Goal: Task Accomplishment & Management: Use online tool/utility

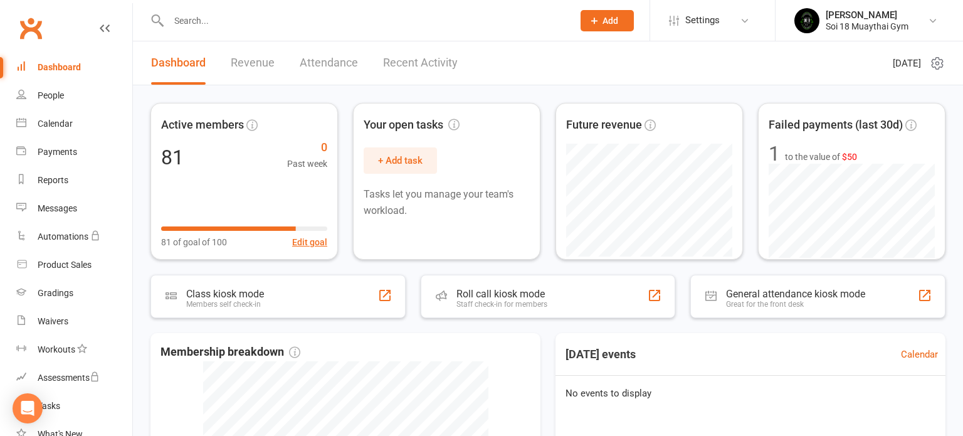
click at [404, 63] on link "Recent Activity" at bounding box center [420, 62] width 75 height 43
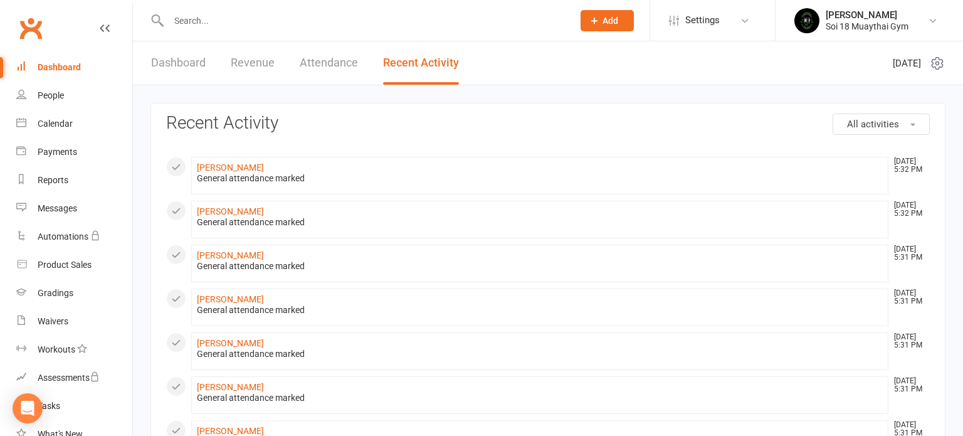
click at [192, 70] on link "Dashboard" at bounding box center [178, 62] width 55 height 43
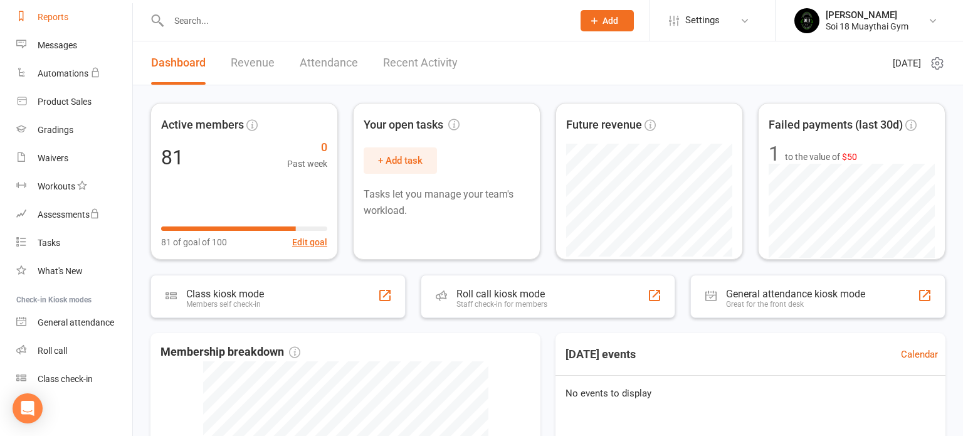
scroll to position [167, 0]
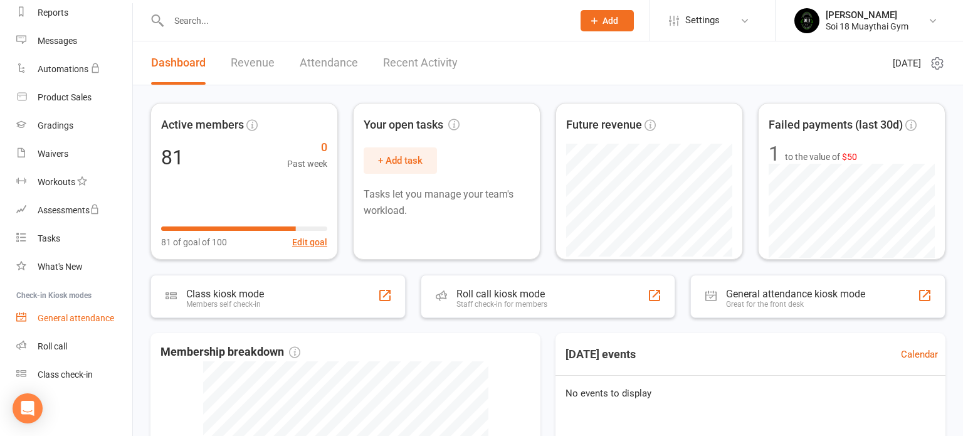
click at [97, 317] on div "General attendance" at bounding box center [76, 318] width 77 height 10
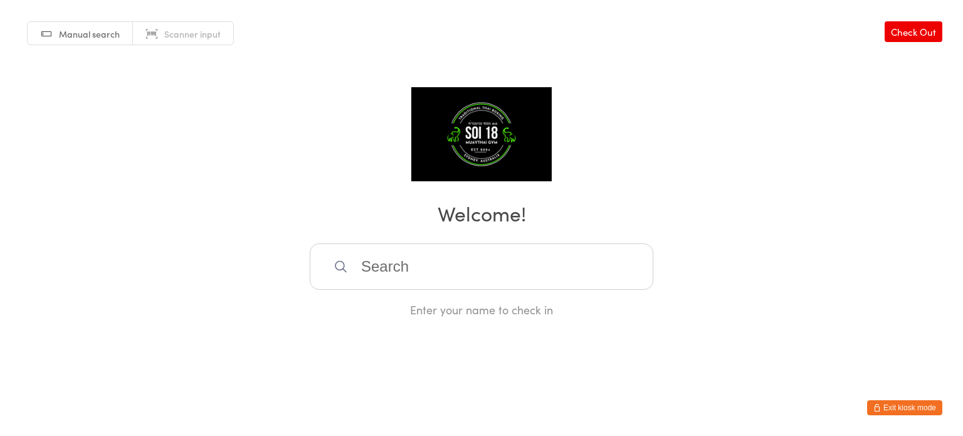
click at [378, 265] on input "search" at bounding box center [482, 266] width 344 height 46
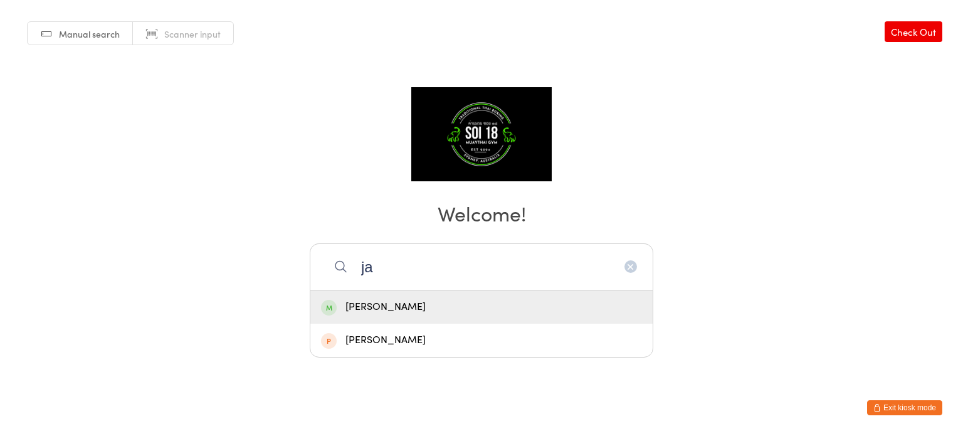
type input "j"
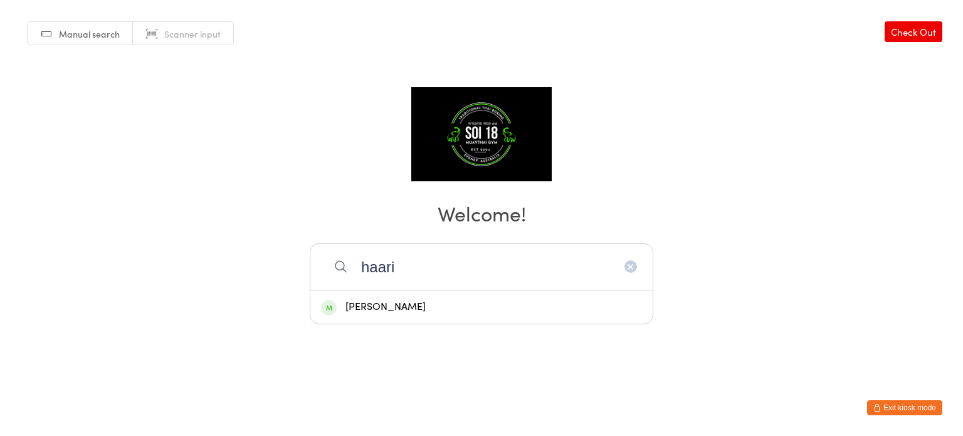
type input "haari"
click at [426, 299] on div "Haaris Khan" at bounding box center [481, 307] width 321 height 17
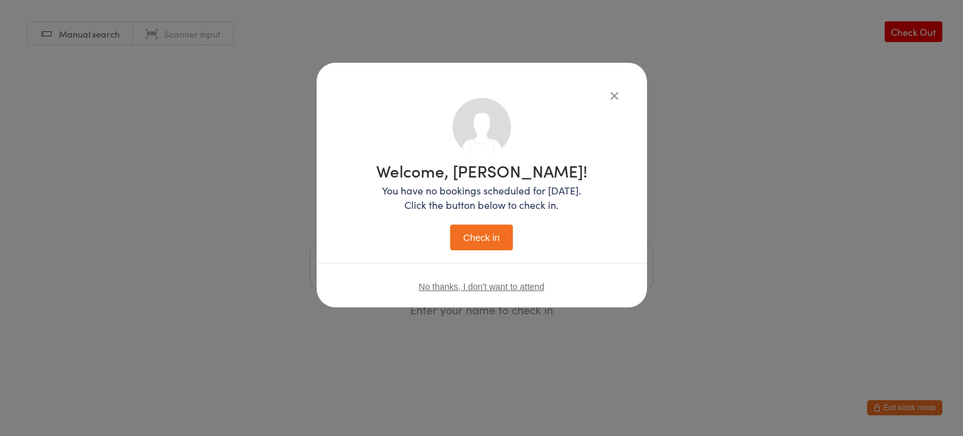
click at [468, 236] on button "Check in" at bounding box center [481, 238] width 63 height 26
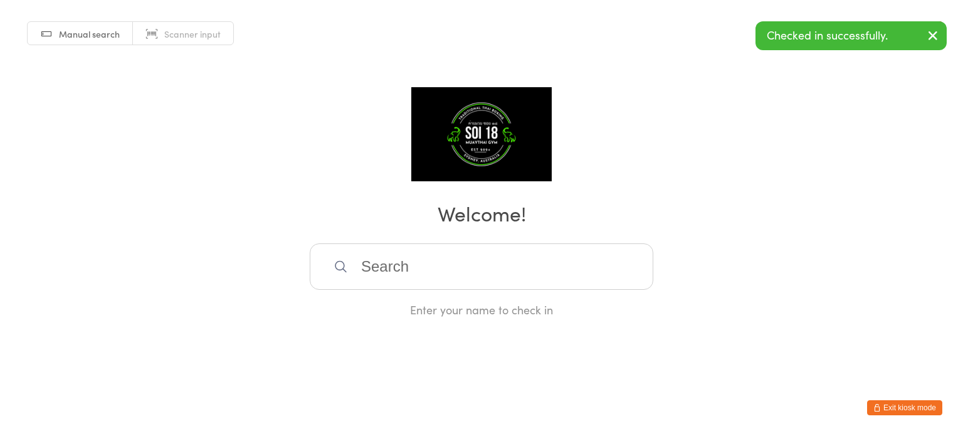
click at [414, 268] on input "search" at bounding box center [482, 266] width 344 height 46
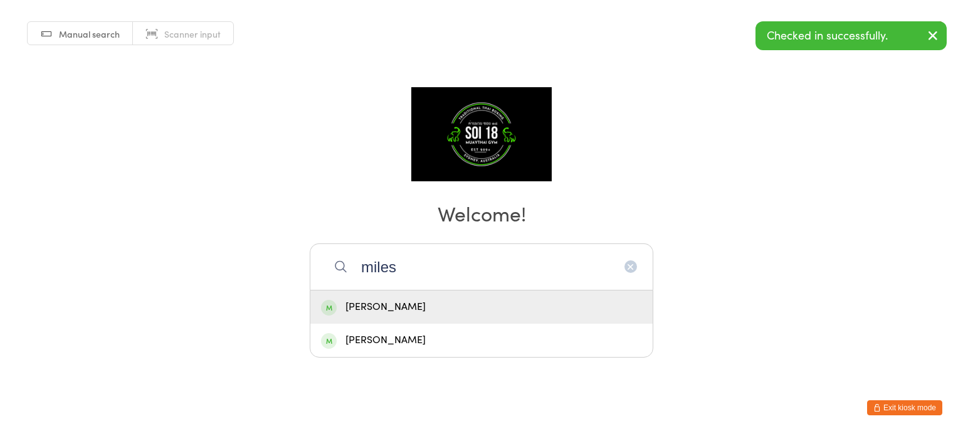
type input "miles"
click at [418, 309] on div "Miles Jacobs" at bounding box center [481, 307] width 321 height 17
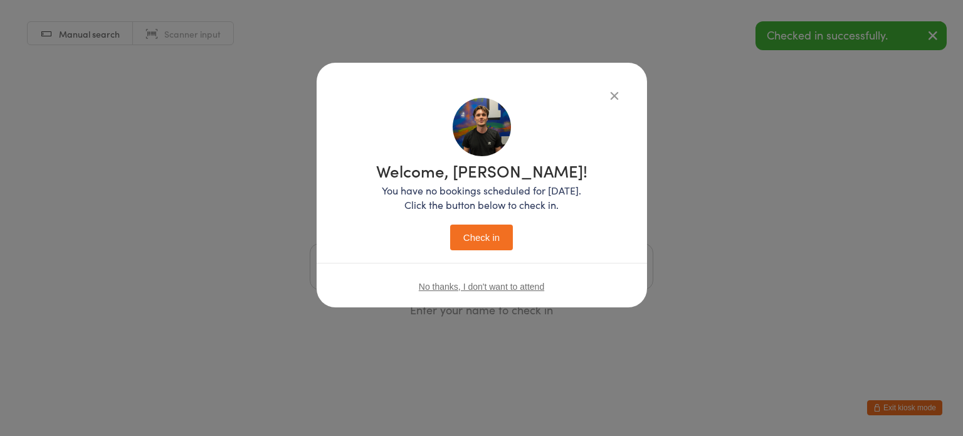
click at [489, 229] on button "Check in" at bounding box center [481, 238] width 63 height 26
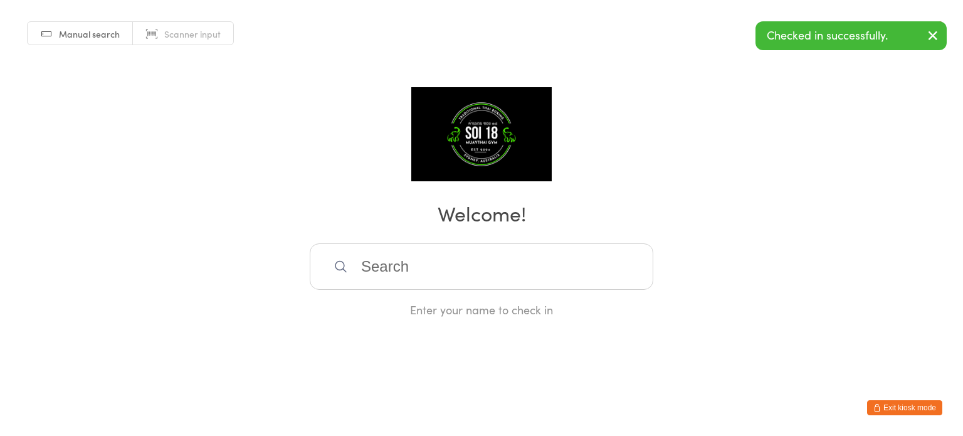
click at [431, 268] on input "search" at bounding box center [482, 266] width 344 height 46
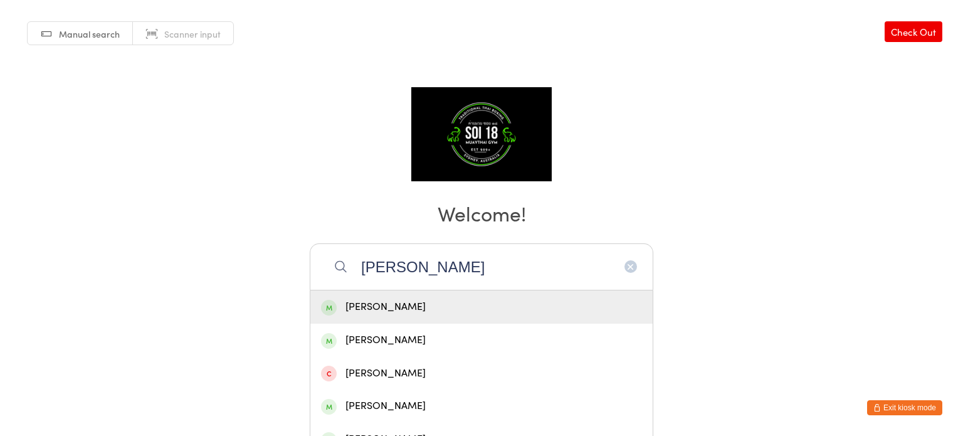
type input "jacob"
click at [419, 306] on div "Jacob Sharp" at bounding box center [481, 307] width 321 height 17
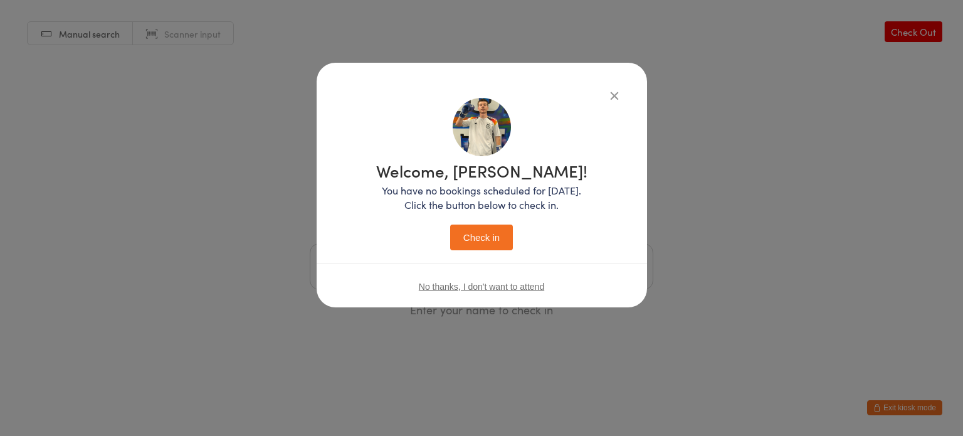
click at [482, 240] on button "Check in" at bounding box center [481, 238] width 63 height 26
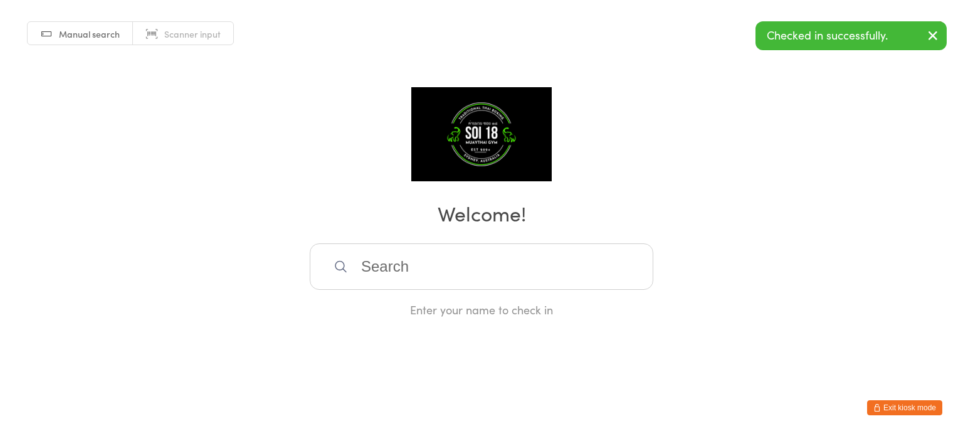
click at [388, 271] on input "search" at bounding box center [482, 266] width 344 height 46
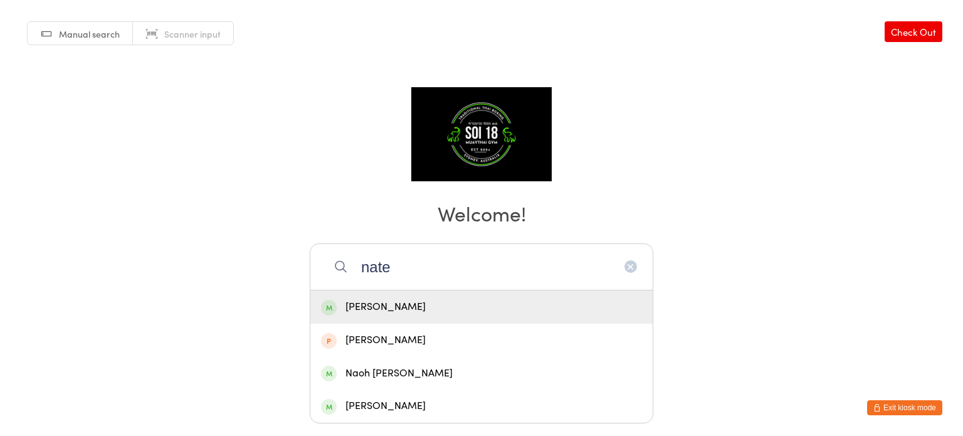
type input "nate"
click at [407, 307] on div "Nate Haslem" at bounding box center [481, 307] width 321 height 17
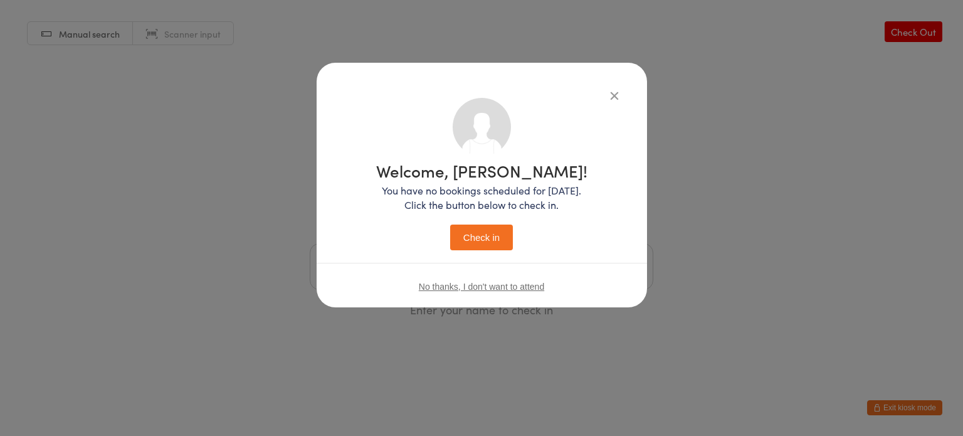
click at [488, 243] on button "Check in" at bounding box center [481, 238] width 63 height 26
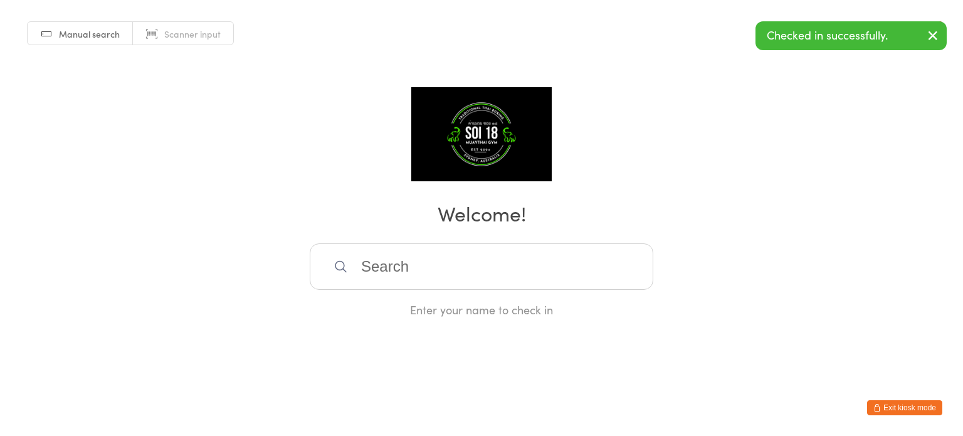
click at [897, 410] on button "Exit kiosk mode" at bounding box center [904, 407] width 75 height 15
